Goal: Information Seeking & Learning: Understand process/instructions

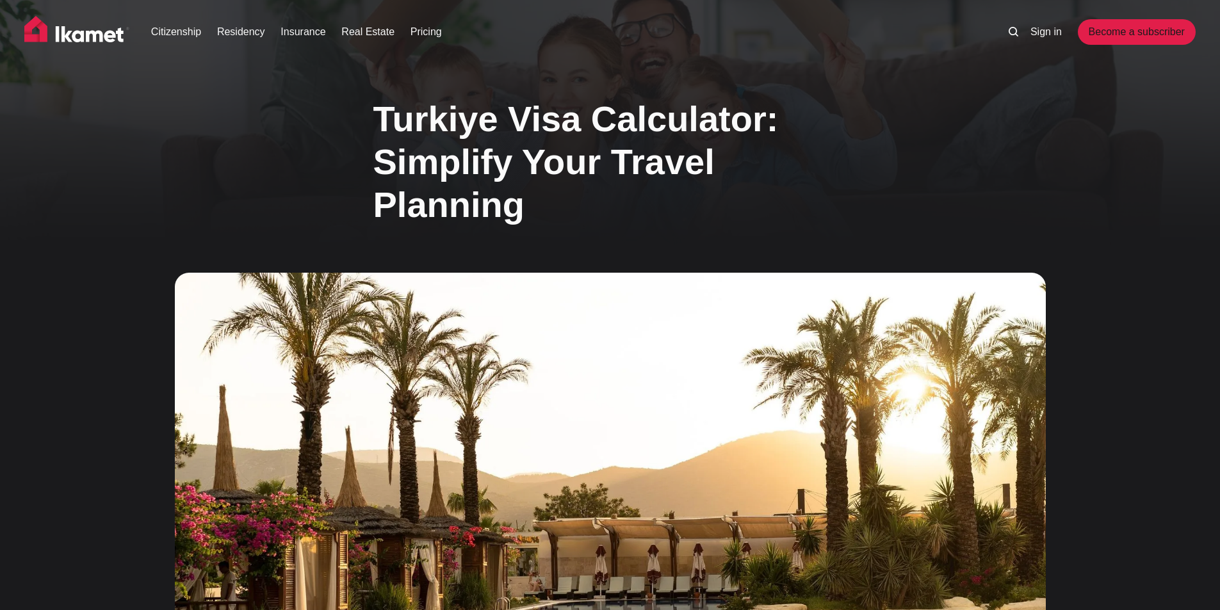
click at [887, 92] on div "Turkiye Visa Calculator: Simplify Your Travel Planning" at bounding box center [609, 429] width 993 height 688
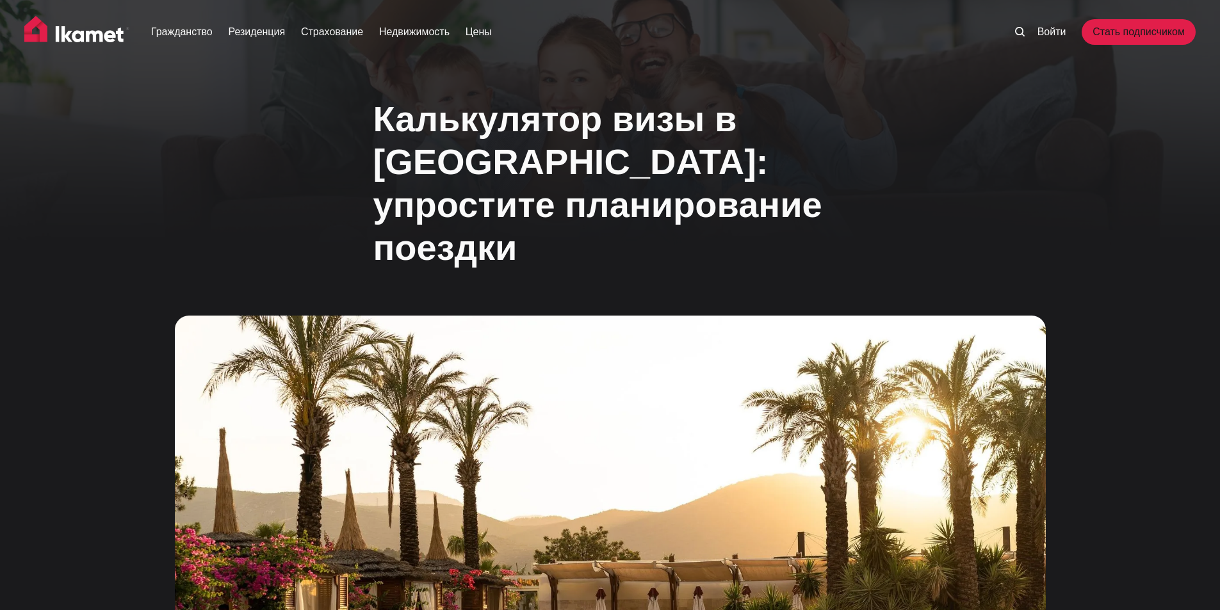
click at [588, 119] on font "Калькулятор визы в Турцию: упростите планирование поездки" at bounding box center [597, 184] width 449 height 170
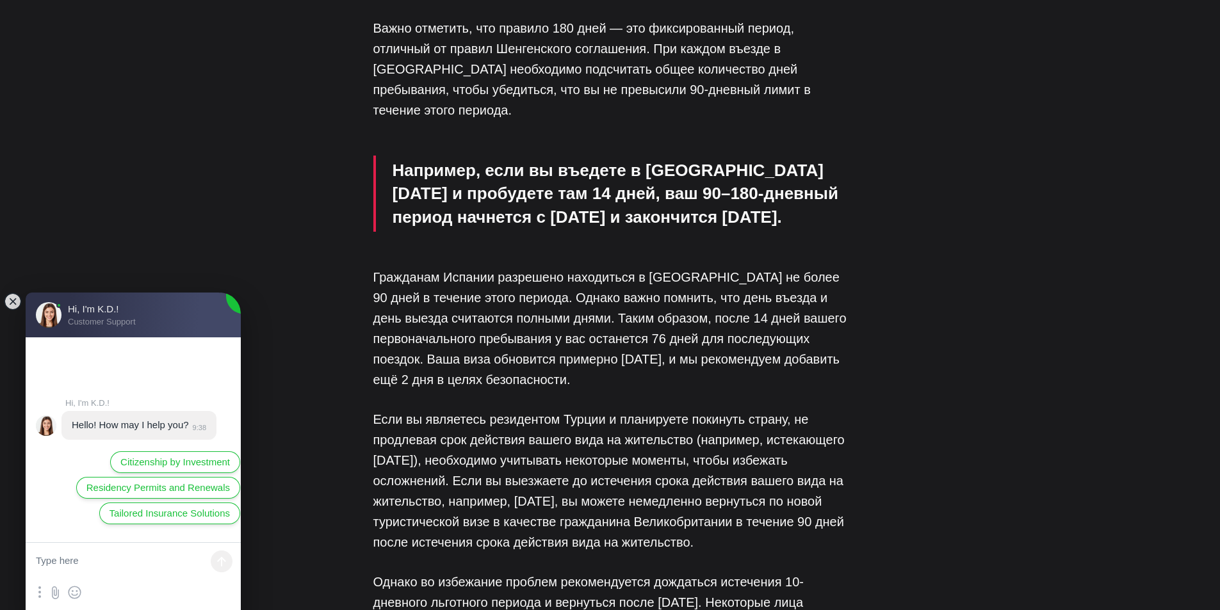
scroll to position [1729, 0]
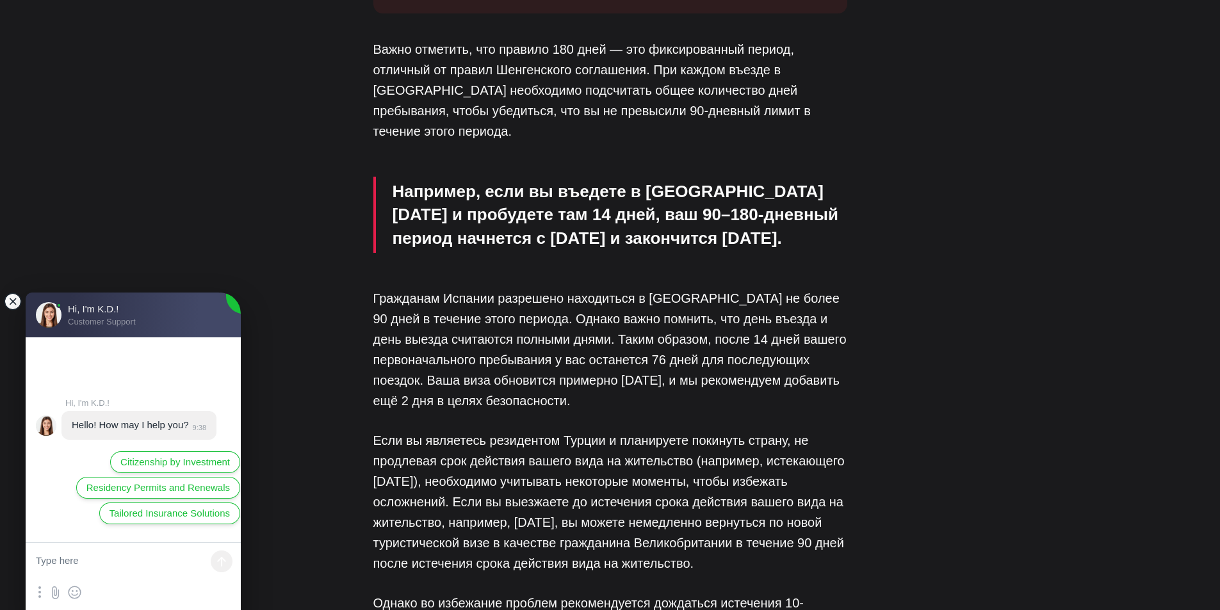
click at [14, 296] on jdiv at bounding box center [13, 302] width 18 height 18
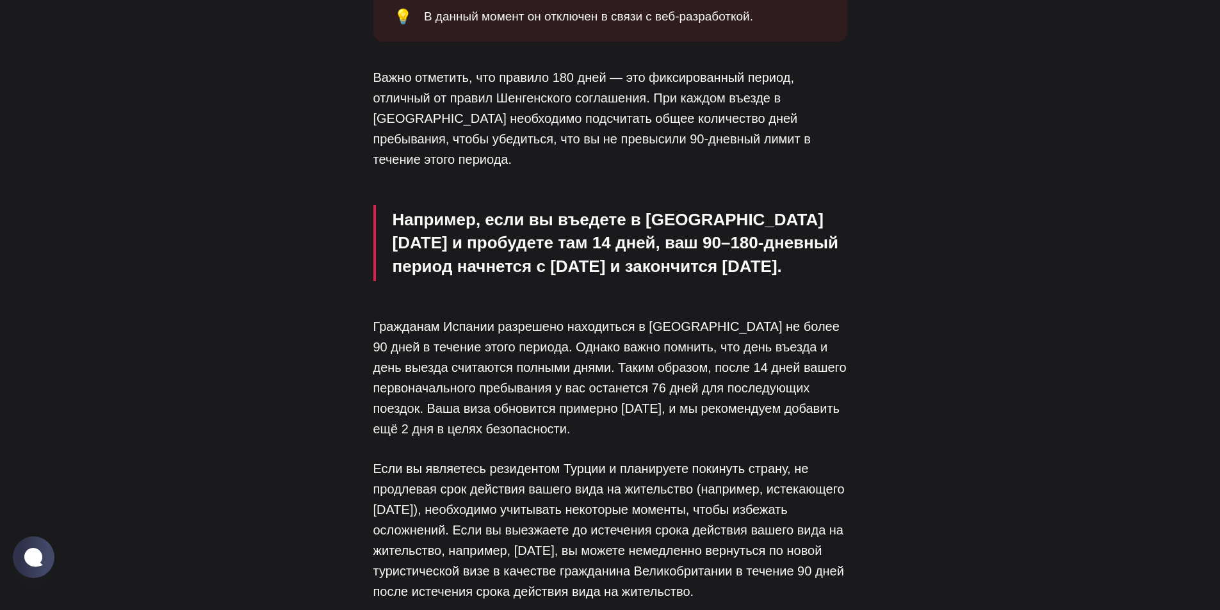
scroll to position [1472, 0]
